Goal: Find contact information: Find contact information

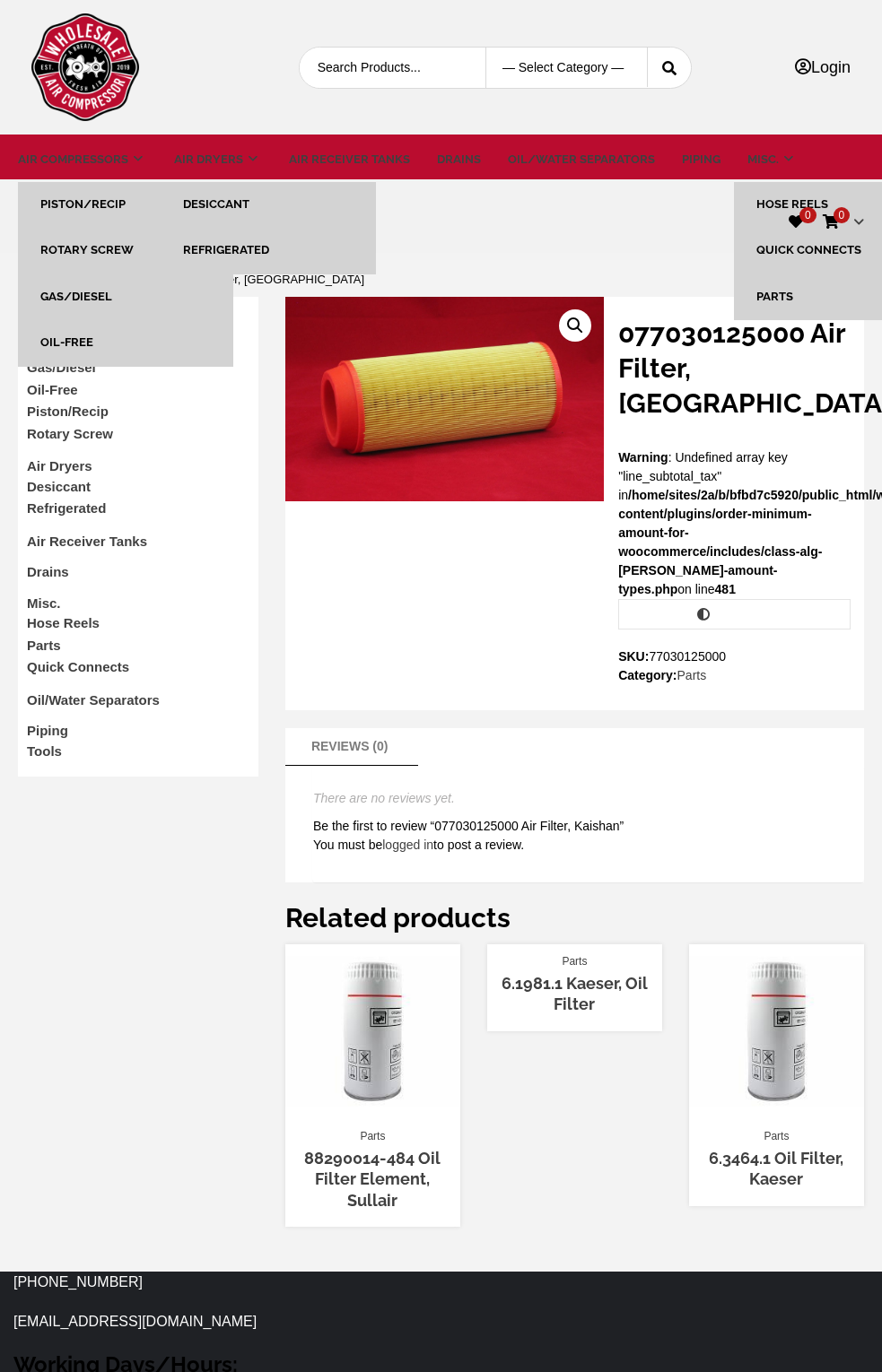
click at [108, 345] on link "Air Compressors" at bounding box center [82, 347] width 109 height 15
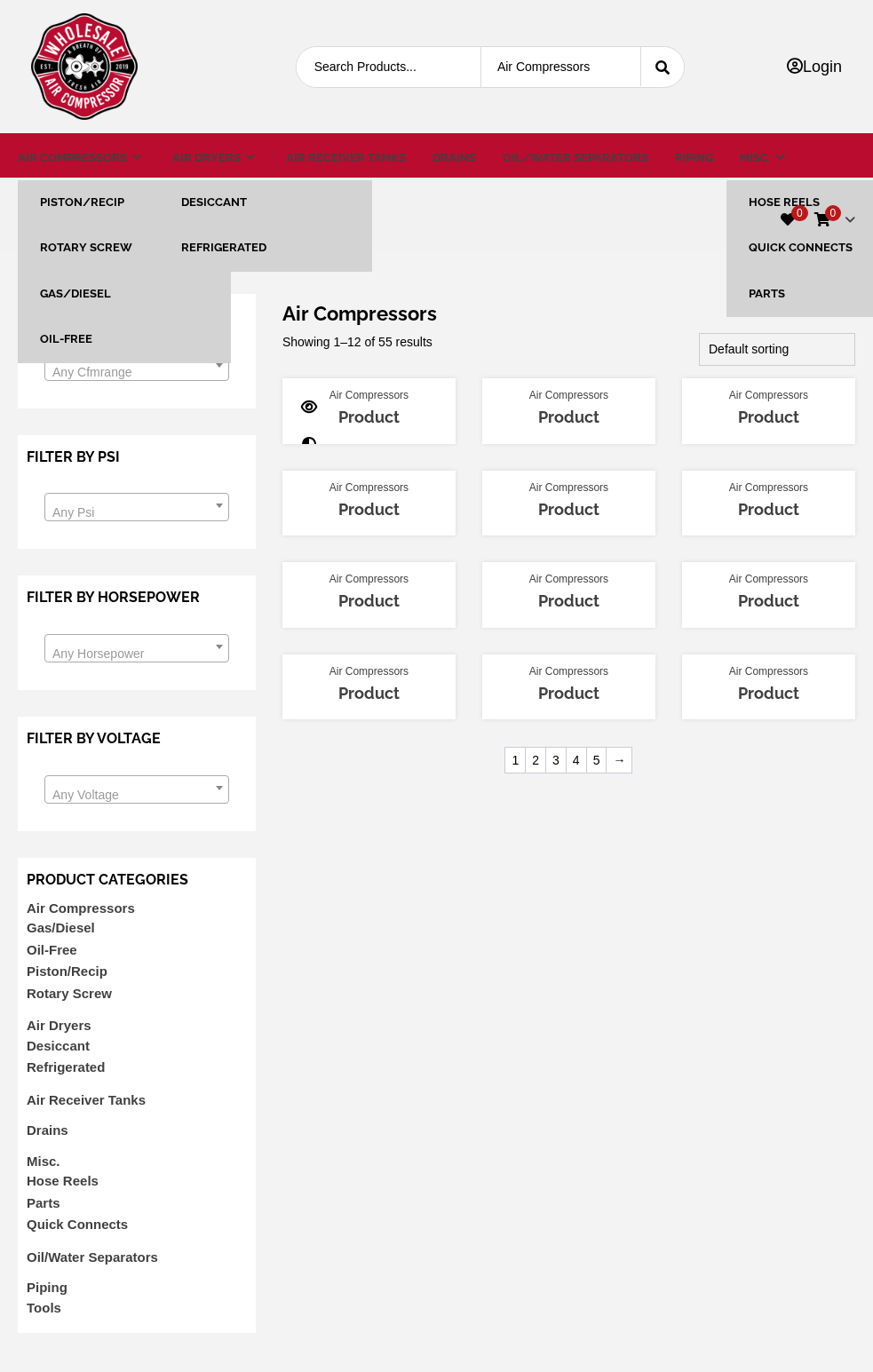
click at [353, 418] on link "Product" at bounding box center [369, 416] width 61 height 19
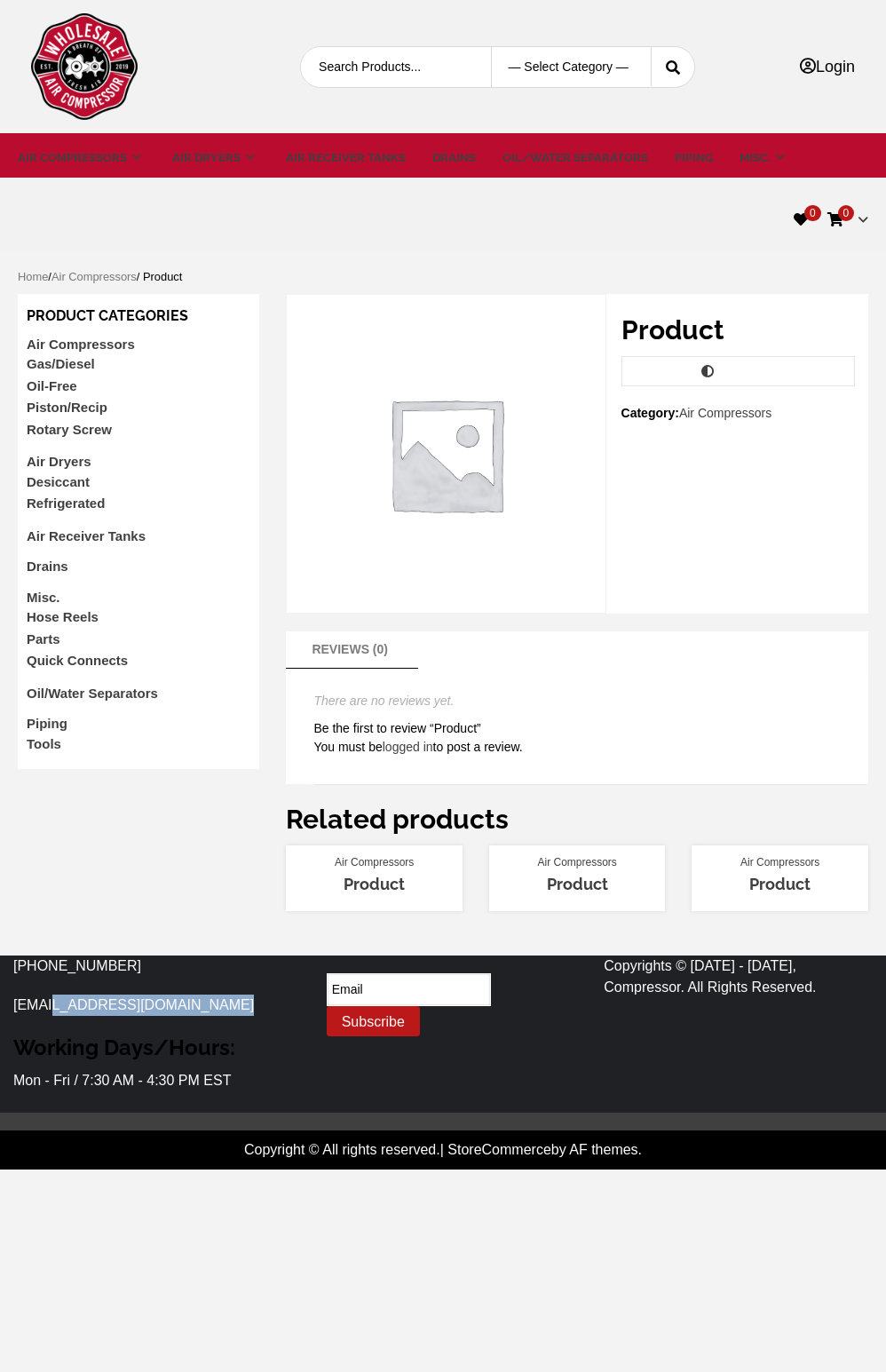
drag, startPoint x: 235, startPoint y: 1014, endPoint x: 50, endPoint y: 1008, distance: 185.1
click at [50, 1008] on p "[EMAIL_ADDRESS][DOMAIN_NAME]" at bounding box center [147, 1005] width 269 height 22
copy link "wholesalecompressor.com"
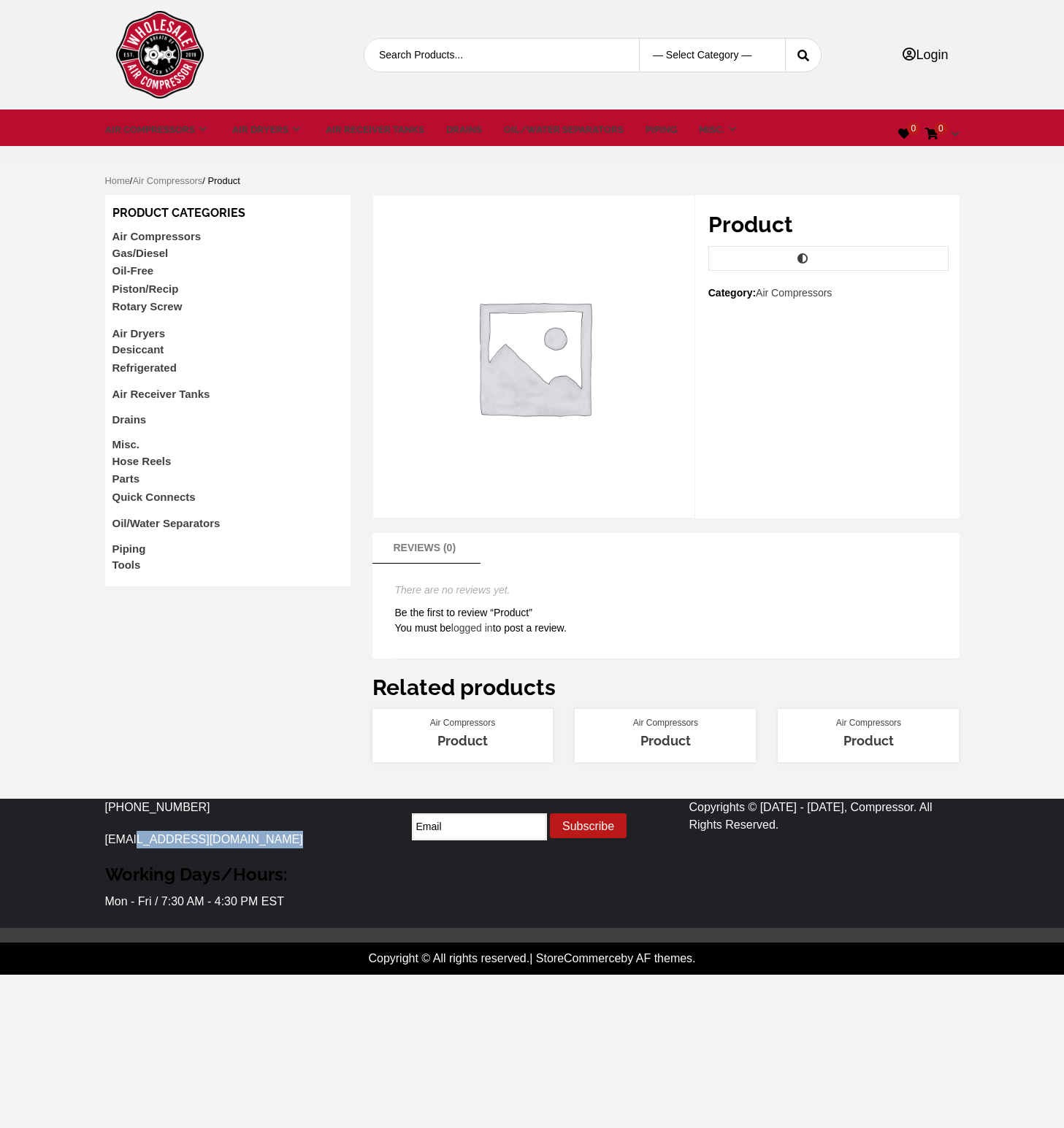
click at [116, 58] on img at bounding box center [160, 55] width 88 height 88
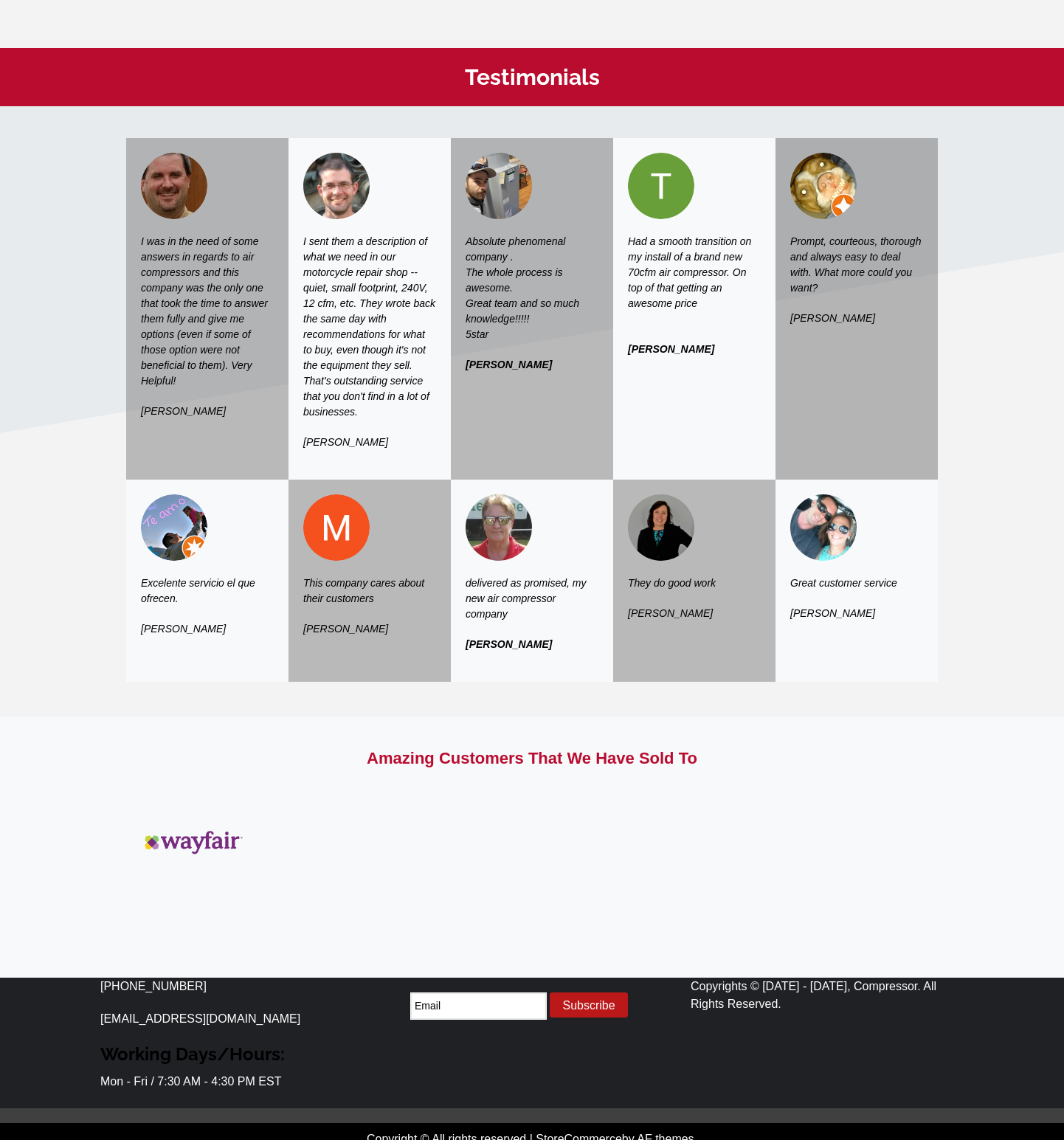
scroll to position [2413, 0]
